Goal: Transaction & Acquisition: Obtain resource

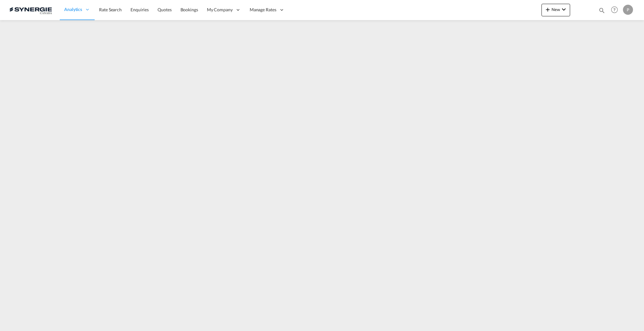
click at [601, 9] on md-icon "icon-magnify" at bounding box center [601, 10] width 7 height 7
click at [504, 10] on select "Bookings Quotes Enquiries" at bounding box center [502, 10] width 30 height 11
select select "Quotes"
click at [487, 5] on select "Bookings Quotes Enquiries" at bounding box center [502, 10] width 30 height 11
click at [519, 13] on input at bounding box center [554, 10] width 78 height 11
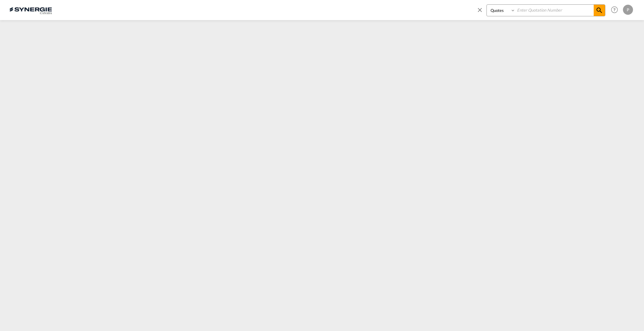
paste input "SYC000015299"
type input "SYC000015299"
click at [597, 12] on md-icon "icon-magnify" at bounding box center [599, 11] width 8 height 8
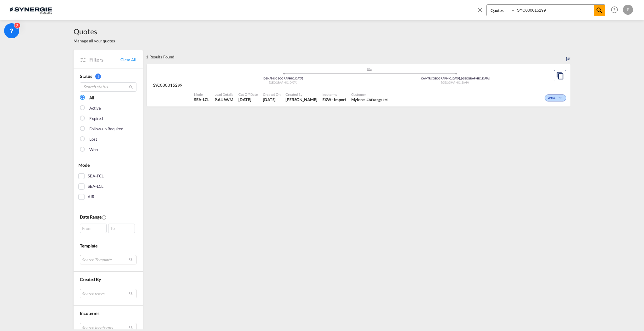
click at [505, 146] on div "1 Results Found .a{fill:#e6e6e6;}.b{fill:#cecece;}.c{fill:#2f2e41;}.d{fill:#a06…" at bounding box center [358, 265] width 424 height 430
click at [423, 91] on div "Active" at bounding box center [479, 98] width 178 height 16
select select "Quotes"
click at [477, 10] on md-icon "icon-close" at bounding box center [479, 9] width 7 height 7
click at [544, 12] on md-icon "icon-plus 400-fg" at bounding box center [548, 10] width 8 height 8
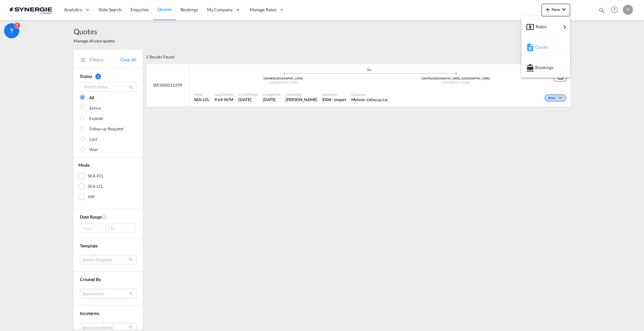
click at [546, 43] on div "Quote" at bounding box center [546, 47] width 23 height 16
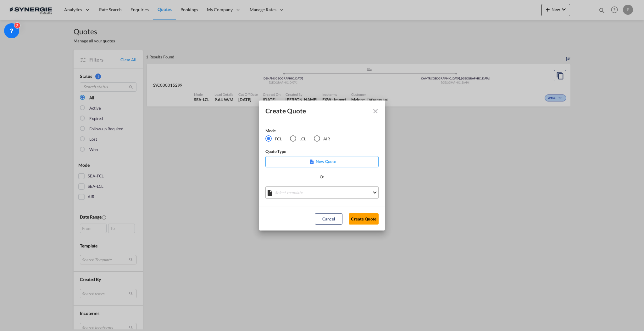
click at [299, 191] on md-select "Select template *NEW* FCL FREEHAND / DAP [PERSON_NAME] | [DATE] *NEW* Import FC…" at bounding box center [321, 192] width 113 height 13
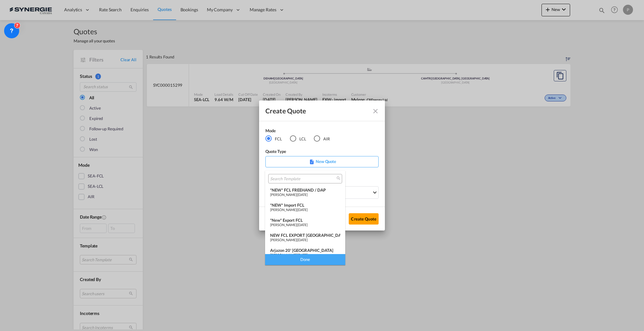
click at [296, 194] on span "[PERSON_NAME]" at bounding box center [283, 195] width 26 height 4
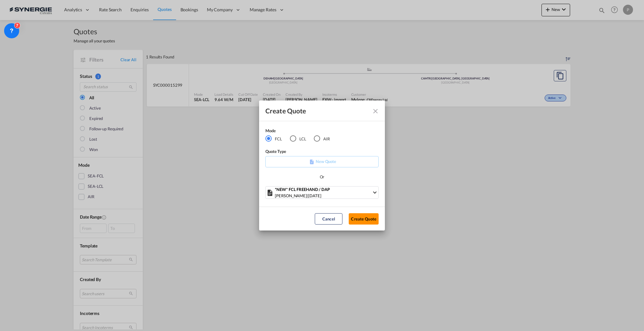
click at [361, 218] on button "Create Quote" at bounding box center [364, 218] width 30 height 11
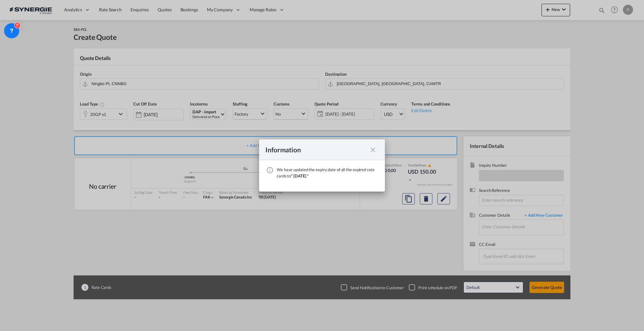
click at [372, 150] on md-icon "icon-close fg-AAA8AD cursor" at bounding box center [373, 150] width 8 height 8
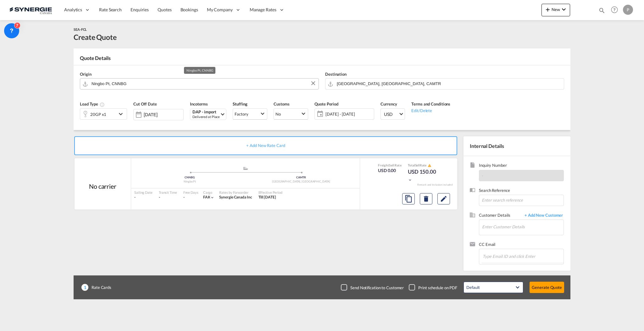
click at [195, 80] on input "Ningbo Pt, CNNBG" at bounding box center [203, 83] width 224 height 11
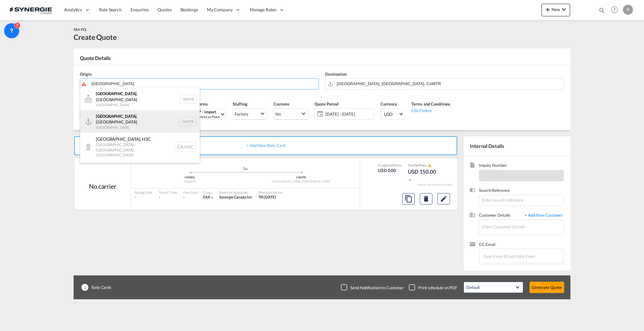
click at [141, 122] on div "[GEOGRAPHIC_DATA] , [GEOGRAPHIC_DATA] Canada CAMTR" at bounding box center [139, 121] width 119 height 23
type input "[GEOGRAPHIC_DATA], [GEOGRAPHIC_DATA], CAMTR"
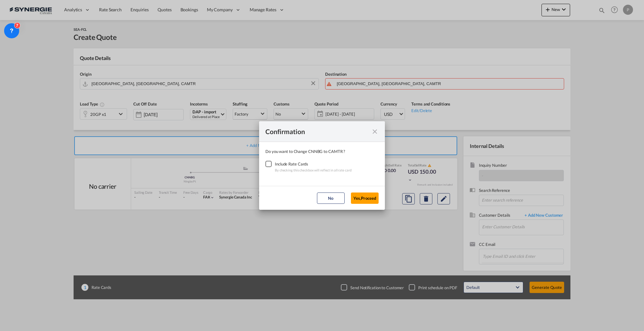
click at [270, 162] on div "Checkbox No Ink" at bounding box center [268, 164] width 6 height 6
click at [366, 196] on button "Yes,Proceed" at bounding box center [365, 198] width 28 height 11
